Goal: Navigation & Orientation: Find specific page/section

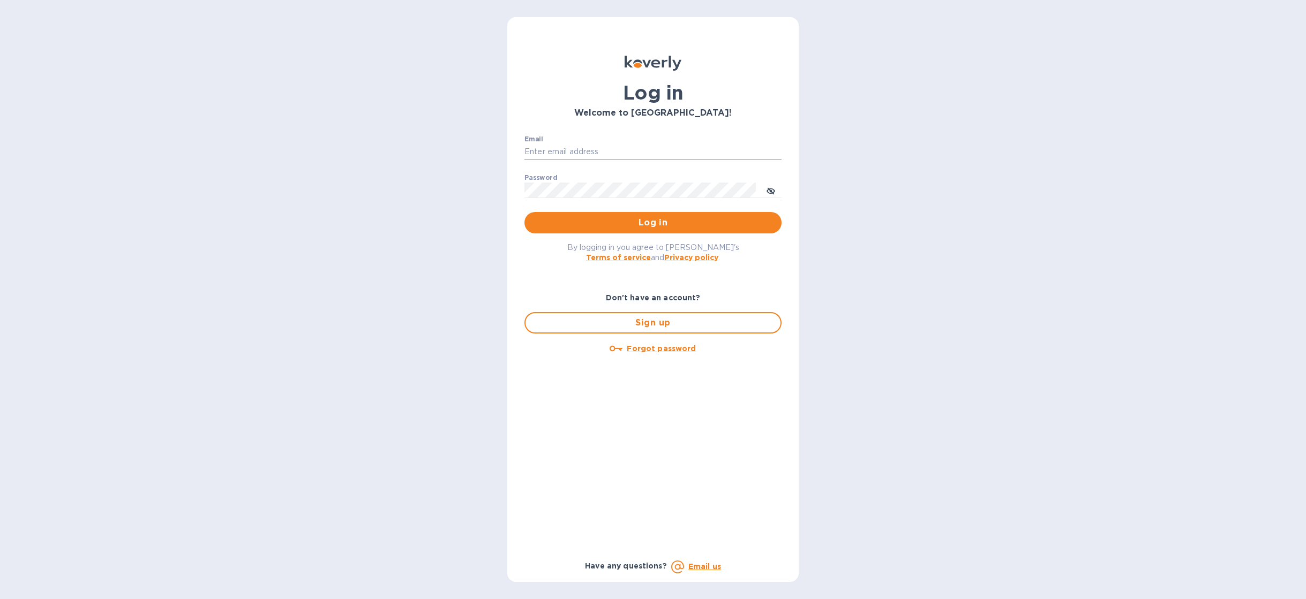
type input "[EMAIL_ADDRESS][DOMAIN_NAME]"
click at [578, 147] on input "[EMAIL_ADDRESS][DOMAIN_NAME]" at bounding box center [652, 152] width 257 height 16
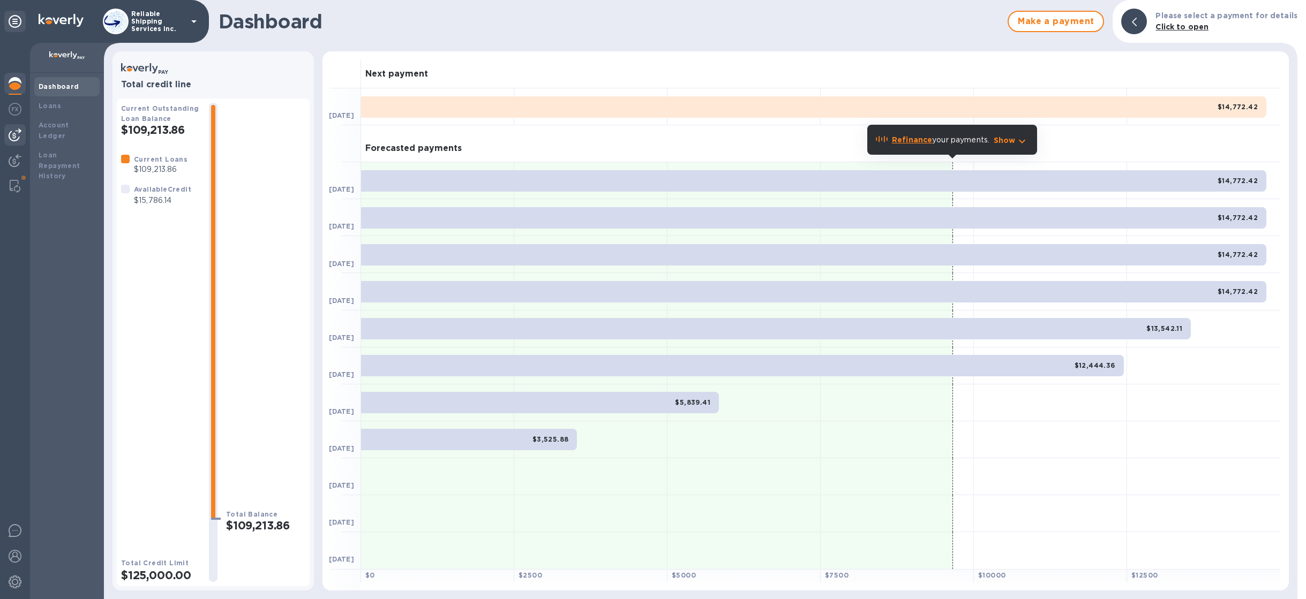
click at [11, 141] on img at bounding box center [15, 135] width 13 height 13
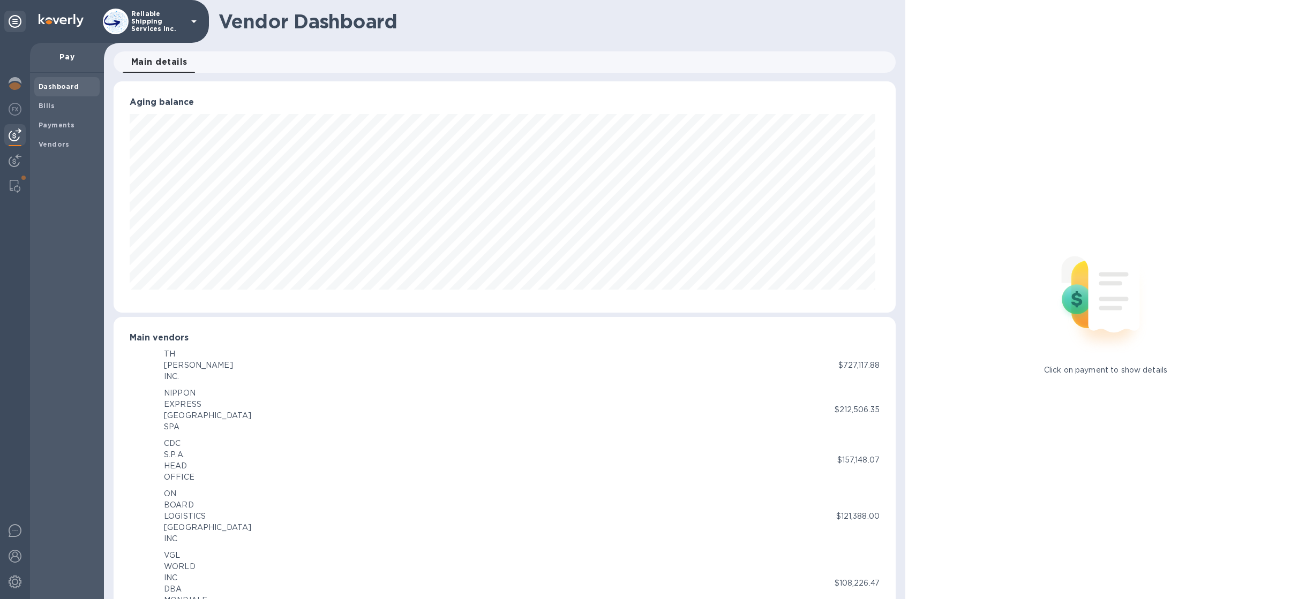
scroll to position [231, 778]
click at [13, 163] on img at bounding box center [15, 160] width 13 height 13
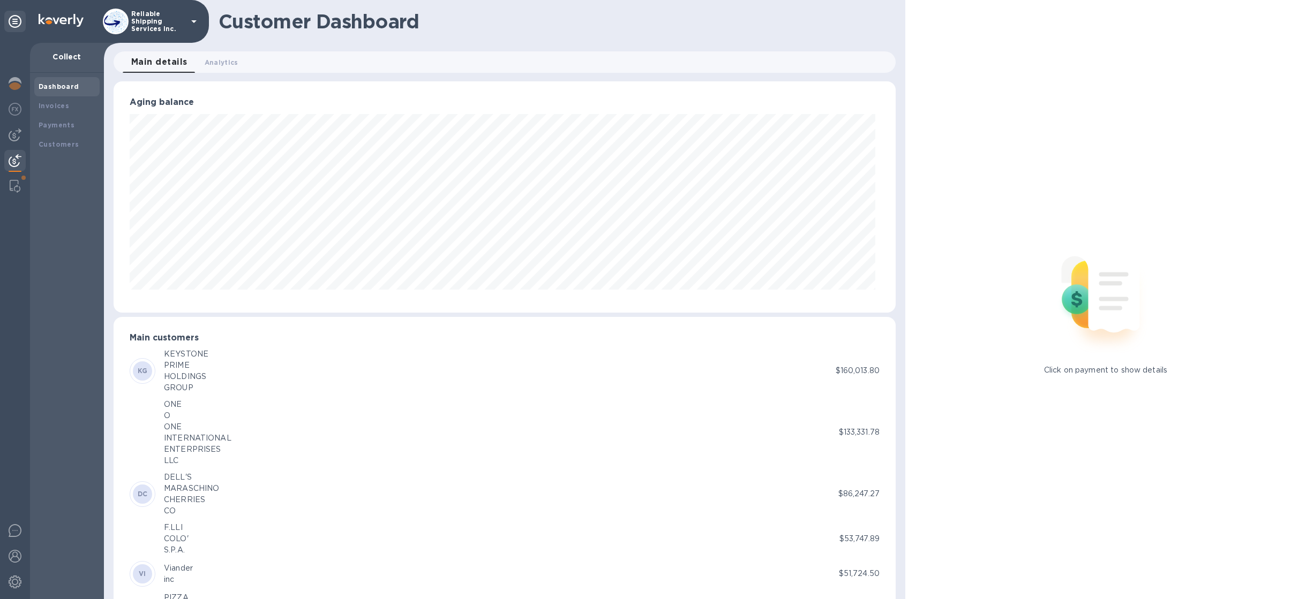
scroll to position [535439, 534893]
click at [75, 123] on div "Payments" at bounding box center [67, 125] width 57 height 11
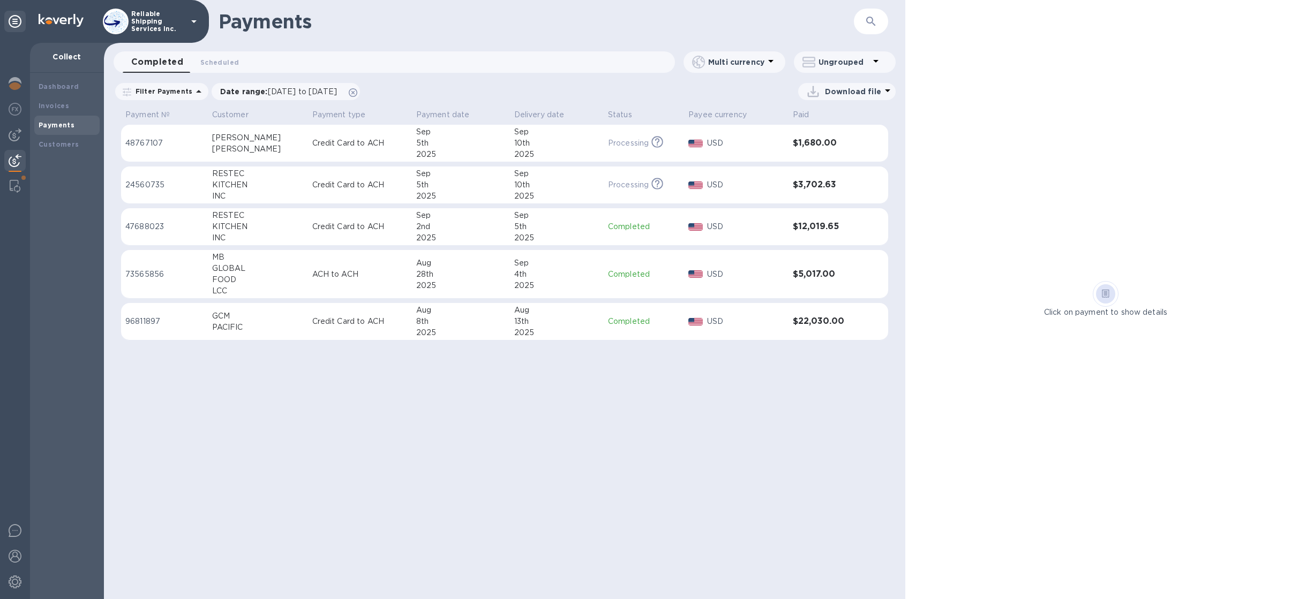
click at [1052, 139] on div "Click on payment to show details" at bounding box center [1105, 299] width 401 height 599
